Goal: Task Accomplishment & Management: Complete application form

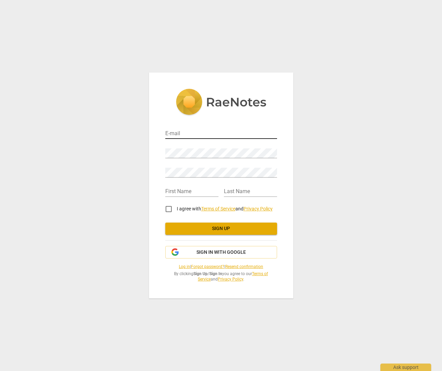
click at [229, 134] on input "email" at bounding box center [221, 134] width 112 height 10
type input "[EMAIL_ADDRESS][DOMAIN_NAME]"
click at [247, 256] on button "Sign in with Google" at bounding box center [221, 252] width 112 height 13
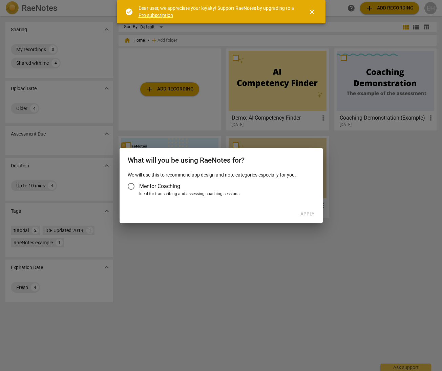
click at [319, 15] on span "close" at bounding box center [312, 12] width 16 height 8
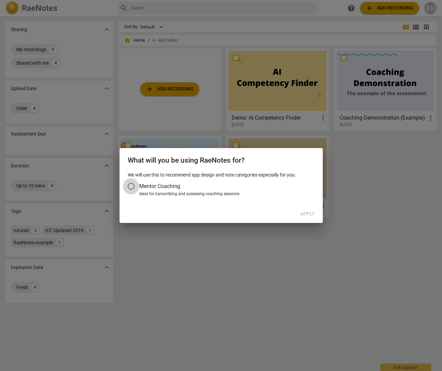
click at [130, 186] on input "Mentor Coaching" at bounding box center [131, 186] width 16 height 16
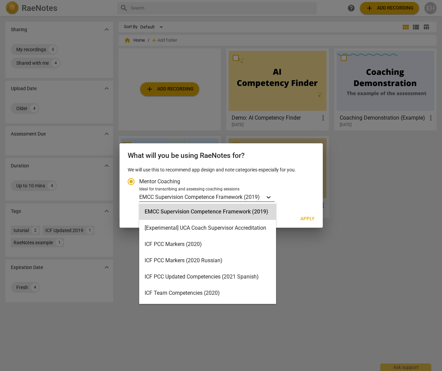
click at [267, 196] on icon "Account type" at bounding box center [268, 197] width 7 height 7
click at [0, 0] on input "Ideal for transcribing and assessing coaching sessions EMCC Supervision Compete…" at bounding box center [0, 0] width 0 height 0
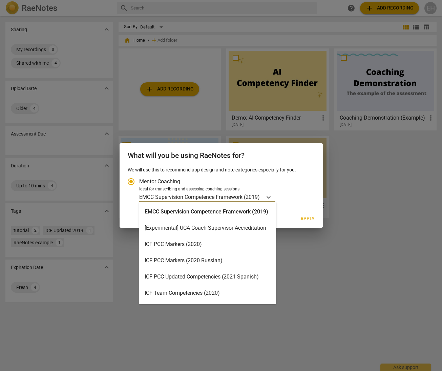
click at [217, 240] on div "ICF PCC Markers (2020)" at bounding box center [207, 244] width 137 height 16
radio input "false"
